Goal: Information Seeking & Learning: Learn about a topic

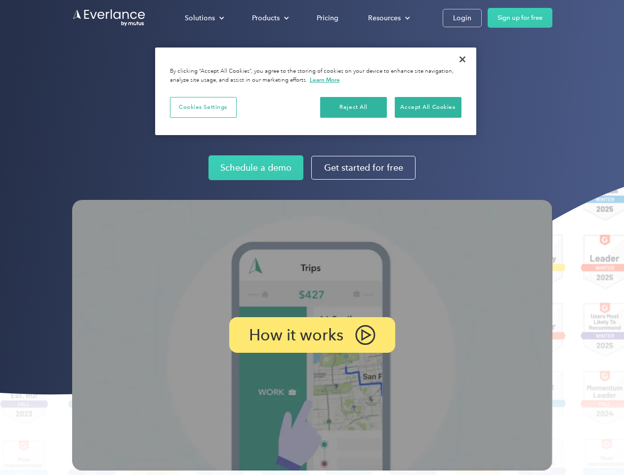
click at [312, 237] on img at bounding box center [312, 335] width 481 height 270
click at [204, 18] on div "Solutions" at bounding box center [200, 18] width 30 height 12
click at [269, 18] on div "Products" at bounding box center [266, 18] width 28 height 12
click at [388, 18] on div "Resources" at bounding box center [384, 18] width 33 height 12
click at [312, 335] on p "How it works" at bounding box center [296, 335] width 94 height 12
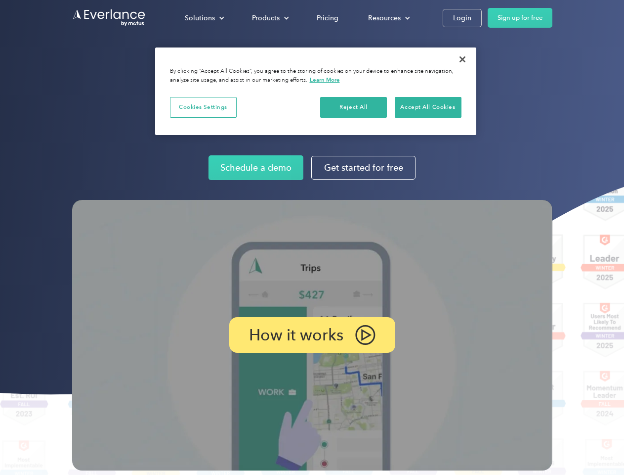
click at [203, 107] on button "Cookies Settings" at bounding box center [203, 107] width 67 height 21
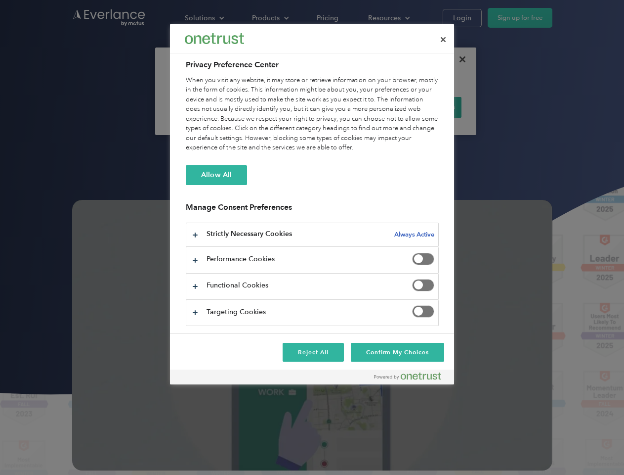
click at [354, 107] on div "When you visit any website, it may store or retrieve information on your browse…" at bounding box center [312, 114] width 253 height 77
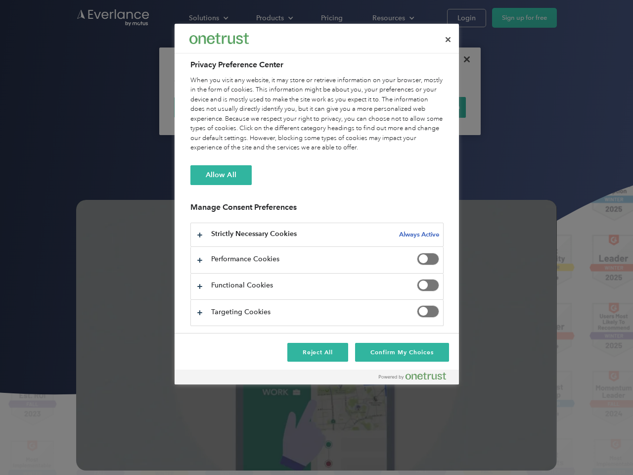
click at [428, 107] on div "When you visit any website, it may store or retrieve information on your browse…" at bounding box center [316, 114] width 253 height 77
click at [463, 59] on div at bounding box center [316, 237] width 633 height 475
